Goal: Information Seeking & Learning: Learn about a topic

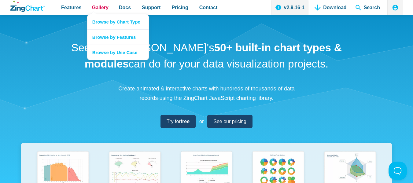
click at [101, 7] on span "Gallery" at bounding box center [100, 7] width 17 height 8
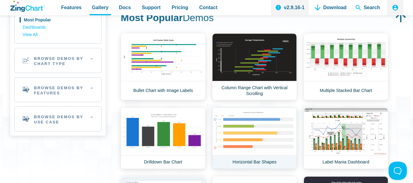
click at [262, 144] on link "Horizontal Bar Shapes" at bounding box center [254, 138] width 85 height 61
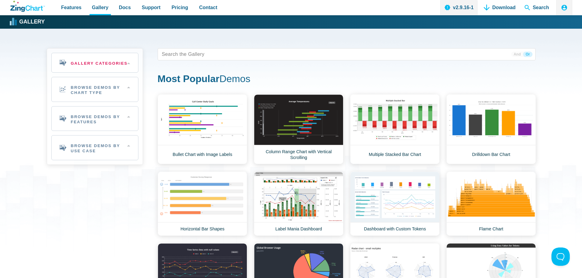
click at [136, 63] on h2 "Gallery Categories" at bounding box center [95, 62] width 86 height 19
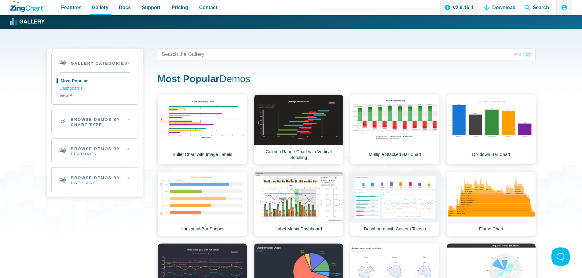
click at [69, 94] on link "View All" at bounding box center [95, 95] width 71 height 7
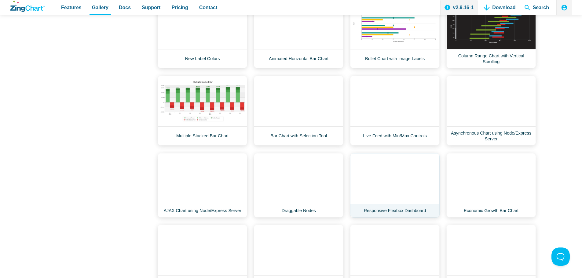
scroll to position [978, 0]
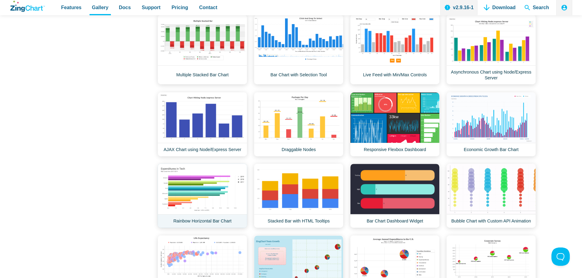
click at [189, 183] on link "Rainbow Horizontal Bar Chart" at bounding box center [203, 196] width 90 height 64
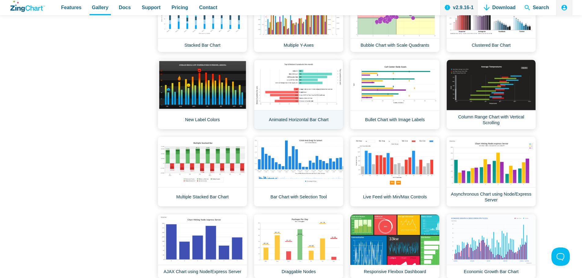
scroll to position [825, 0]
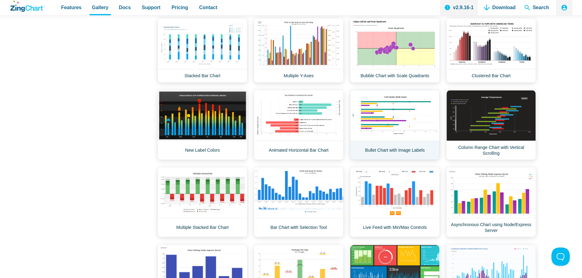
click at [392, 111] on link "Bullet Chart with Image Labels" at bounding box center [395, 125] width 90 height 70
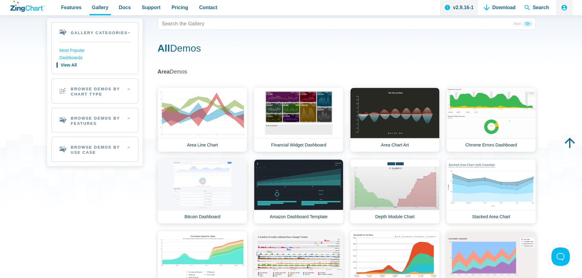
scroll to position [0, 0]
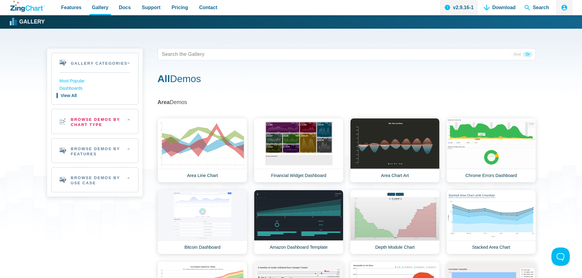
click at [129, 118] on h2 "Browse Demos By Chart Type" at bounding box center [95, 121] width 86 height 24
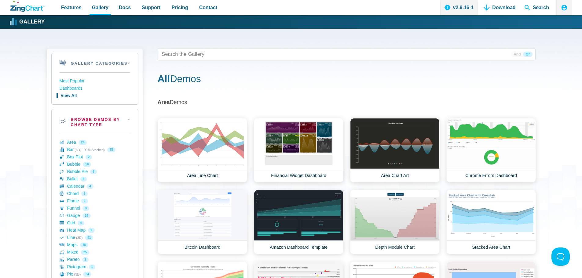
click at [127, 121] on h2 "Browse Demos By Chart Type" at bounding box center [95, 121] width 86 height 24
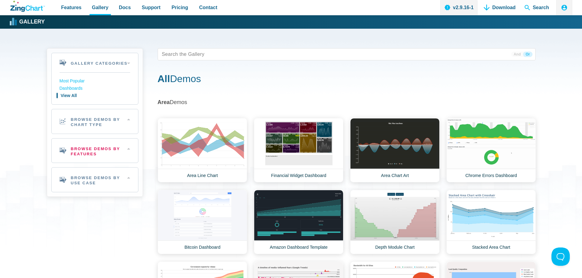
click at [131, 150] on h2 "Browse Demos By Features" at bounding box center [95, 151] width 86 height 24
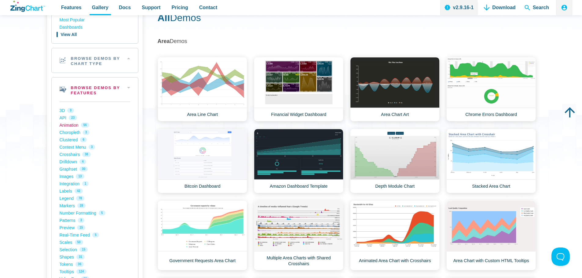
scroll to position [31, 0]
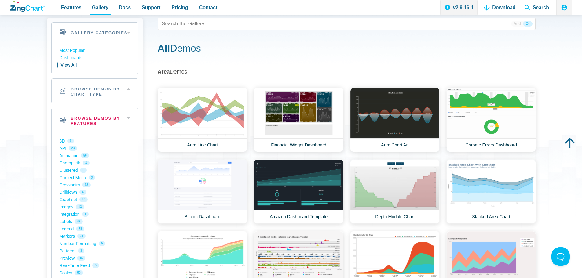
click at [130, 118] on h2 "Browse Demos By Features" at bounding box center [95, 120] width 86 height 24
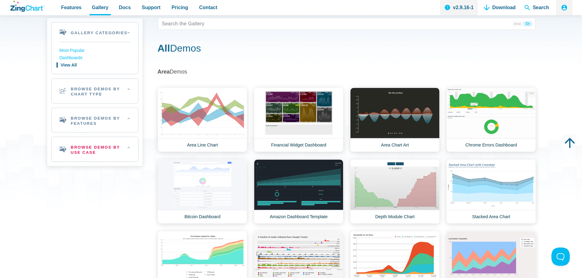
click at [130, 149] on h2 "Browse Demos By Use Case" at bounding box center [95, 149] width 86 height 24
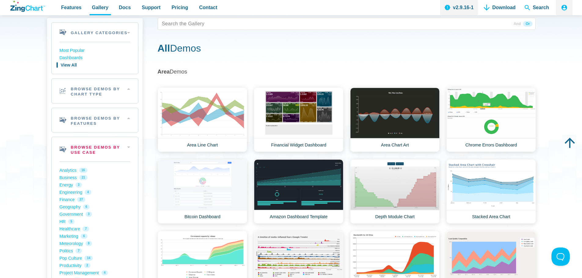
click at [130, 149] on h2 "Browse Demos By Use Case" at bounding box center [95, 149] width 86 height 24
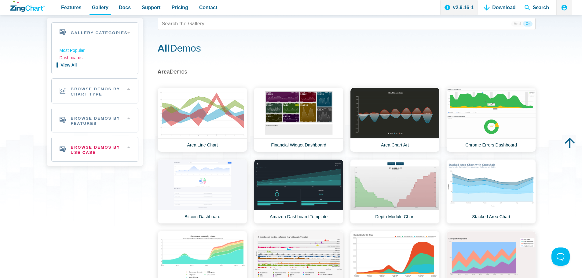
scroll to position [0, 0]
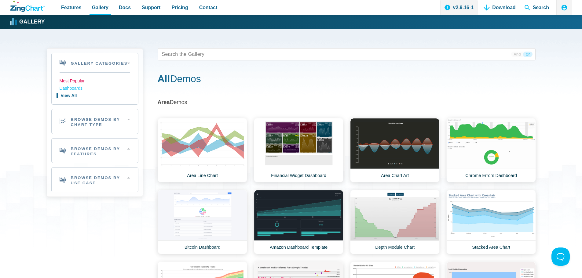
click at [74, 80] on link "Most Popular" at bounding box center [95, 81] width 71 height 7
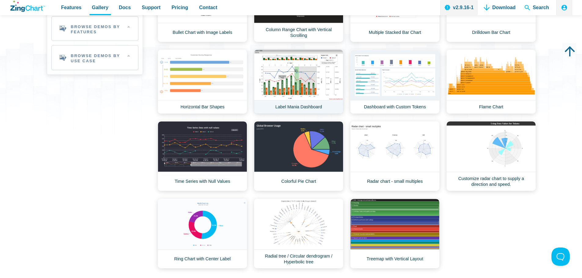
scroll to position [61, 0]
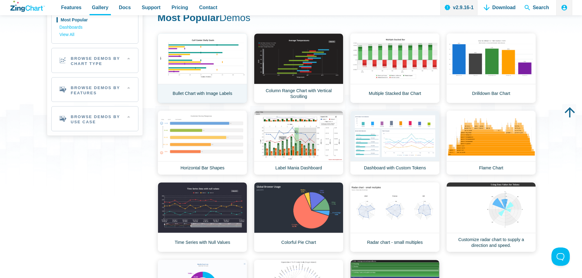
click at [190, 57] on link "Bullet Chart with Image Labels" at bounding box center [203, 68] width 90 height 70
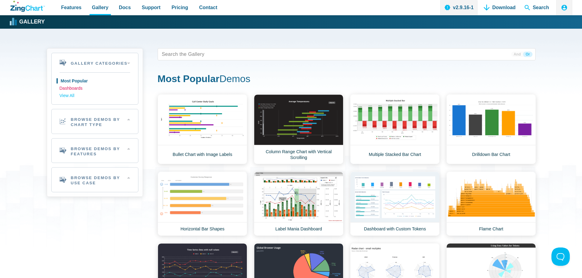
click at [72, 89] on link "Dashboards" at bounding box center [95, 88] width 71 height 7
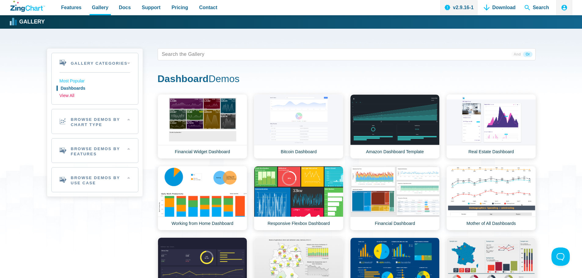
click at [72, 97] on link "View All" at bounding box center [95, 95] width 71 height 7
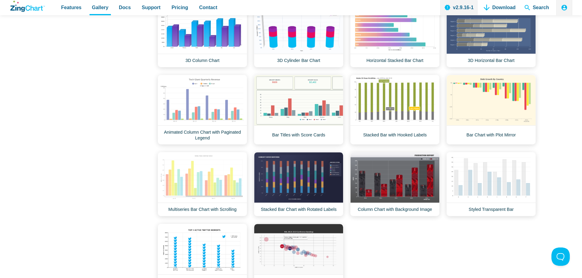
scroll to position [1437, 0]
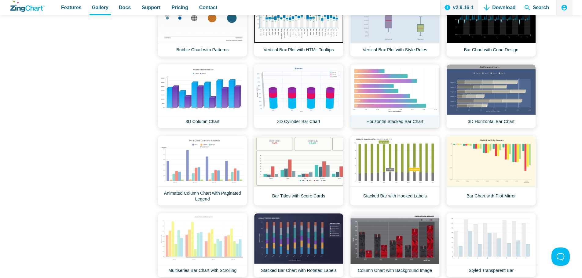
click at [385, 95] on link "Horizontal Stacked Bar Chart" at bounding box center [395, 96] width 90 height 64
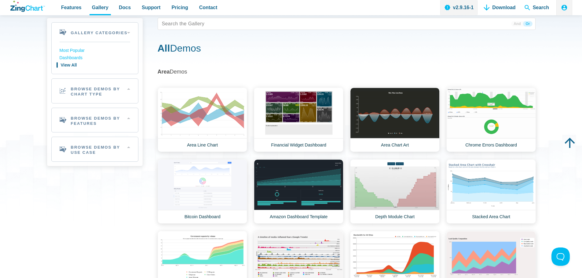
scroll to position [0, 0]
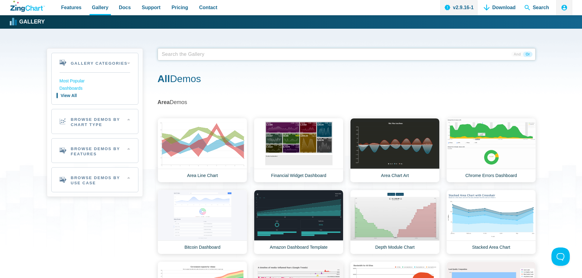
click at [175, 52] on span "App Content" at bounding box center [179, 54] width 39 height 9
click at [176, 52] on span "App Content" at bounding box center [179, 54] width 39 height 9
click at [413, 55] on span "And" at bounding box center [517, 55] width 12 height 6
click at [413, 54] on span "Or" at bounding box center [527, 55] width 9 height 6
click at [186, 56] on span "App Content" at bounding box center [179, 54] width 39 height 9
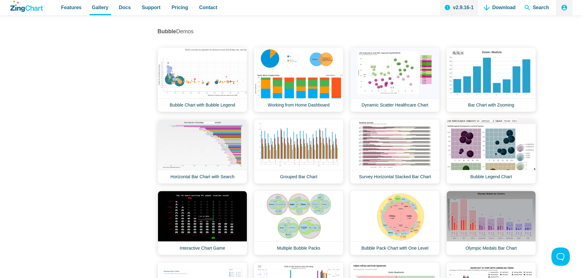
scroll to position [611, 0]
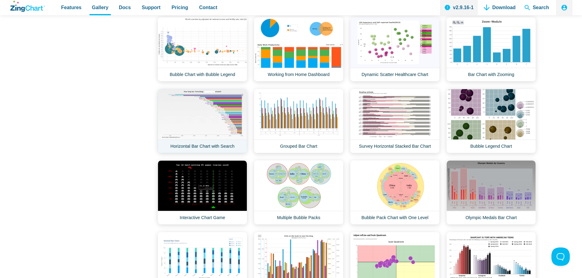
click at [199, 108] on link "Horizontal Bar Chart with Search" at bounding box center [203, 121] width 90 height 64
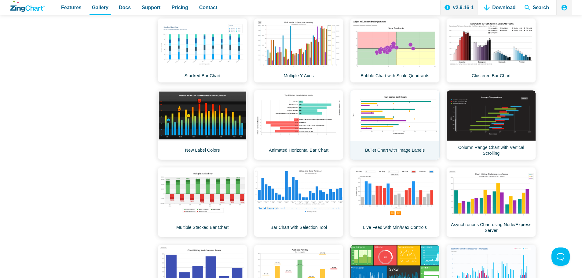
scroll to position [856, 0]
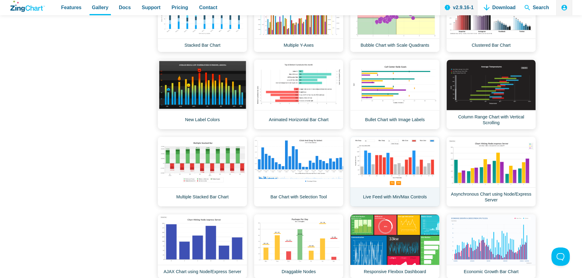
click at [400, 171] on link "Live Feed with Min/Max Controls" at bounding box center [395, 172] width 90 height 70
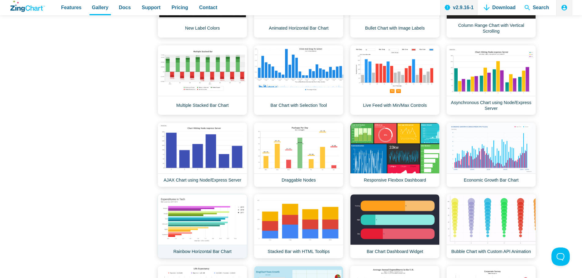
scroll to position [1009, 0]
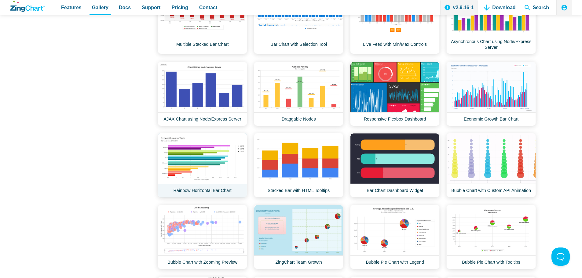
click at [197, 152] on link "Rainbow Horizontal Bar Chart" at bounding box center [203, 165] width 90 height 64
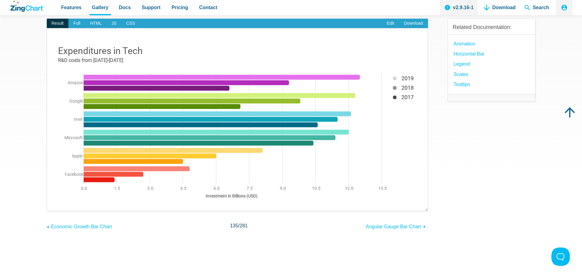
scroll to position [31, 0]
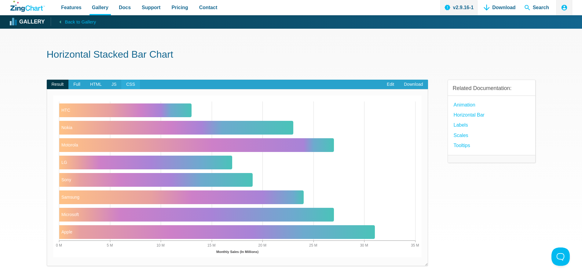
click at [125, 83] on span "CSS" at bounding box center [130, 85] width 19 height 10
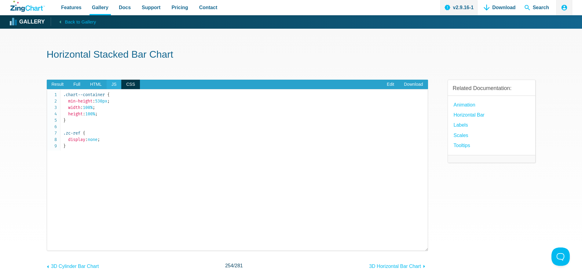
click at [114, 87] on span "JS" at bounding box center [114, 85] width 15 height 10
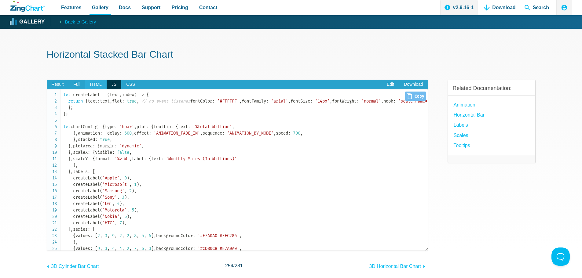
click at [96, 86] on span "HTML" at bounding box center [95, 85] width 21 height 10
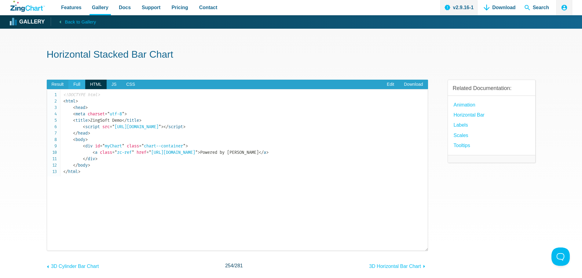
click at [78, 86] on span "Full" at bounding box center [76, 85] width 17 height 10
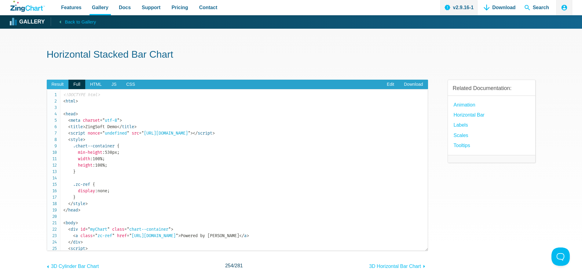
click at [57, 86] on span "Result" at bounding box center [58, 85] width 22 height 10
